Goal: Find specific page/section: Find specific page/section

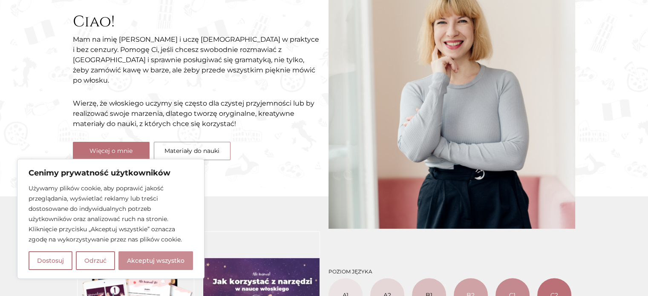
scroll to position [178, 0]
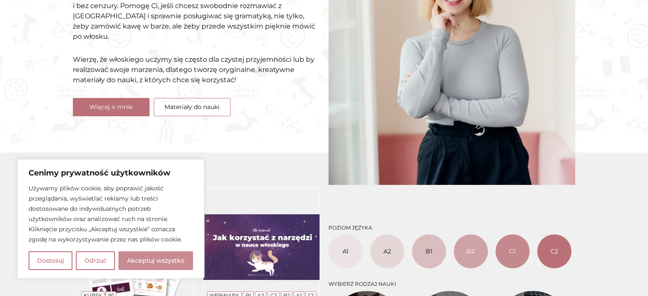
click at [178, 260] on button "Akceptuj wszystko" at bounding box center [155, 260] width 75 height 19
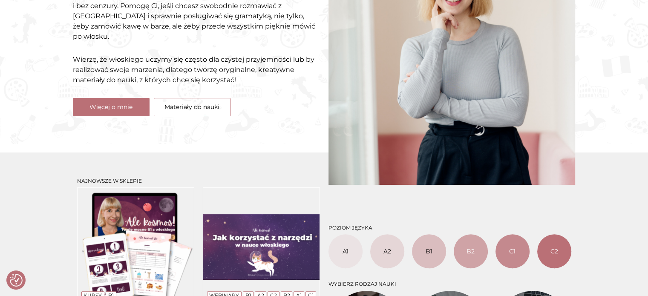
checkbox input "true"
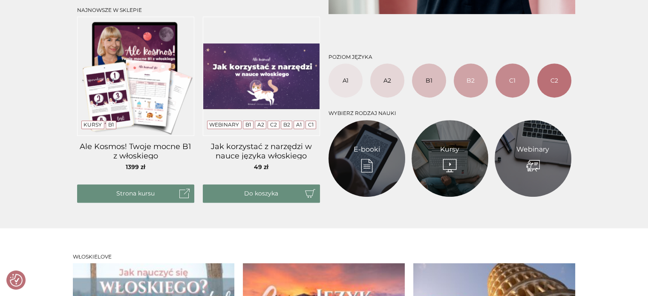
scroll to position [352, 0]
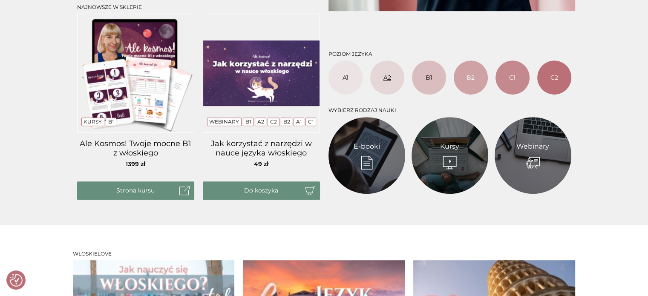
click at [383, 81] on link "A2" at bounding box center [387, 77] width 34 height 34
